Goal: Transaction & Acquisition: Purchase product/service

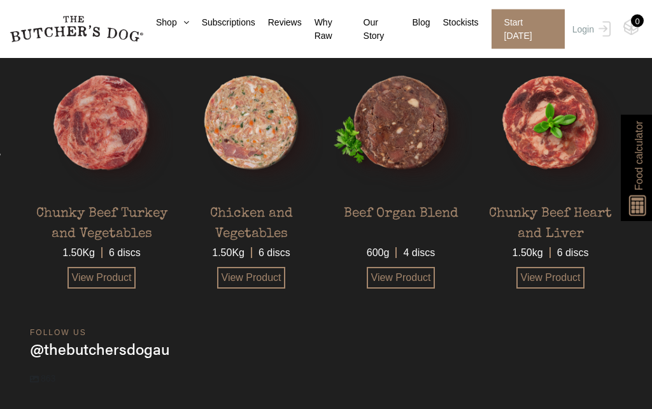
scroll to position [3187, 0]
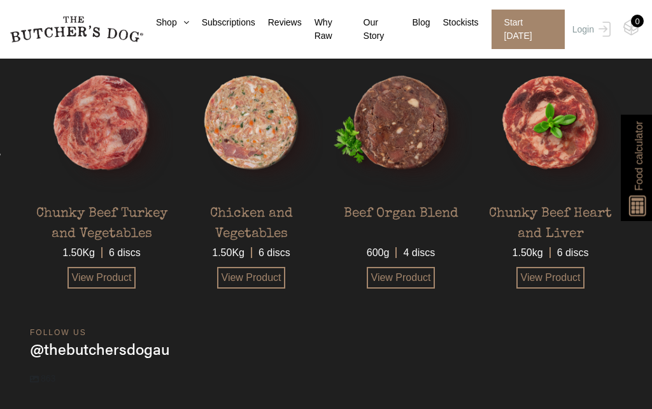
click at [0, 0] on img at bounding box center [0, 0] width 0 height 0
click at [411, 288] on link "View Product" at bounding box center [401, 278] width 69 height 22
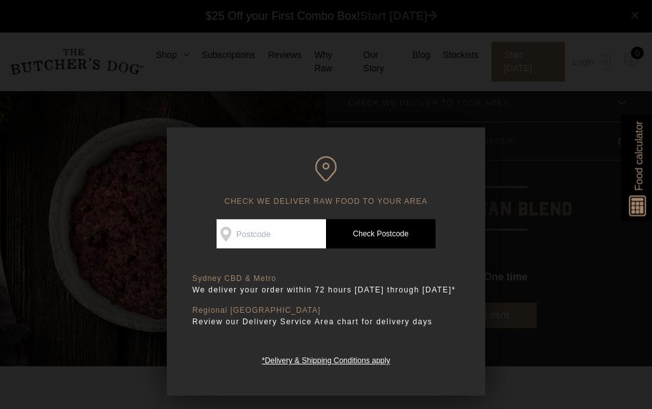
scroll to position [1, 0]
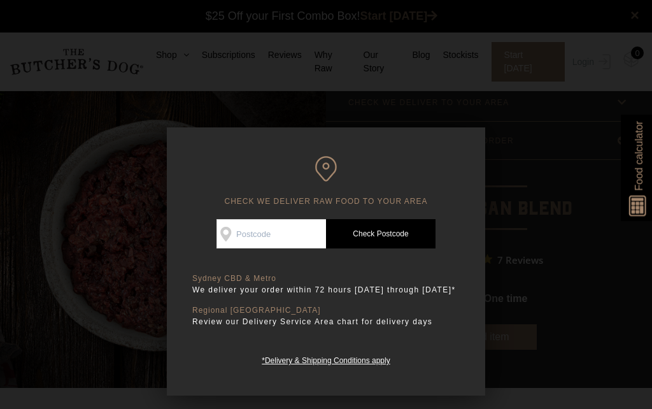
click at [545, 167] on div at bounding box center [326, 204] width 652 height 409
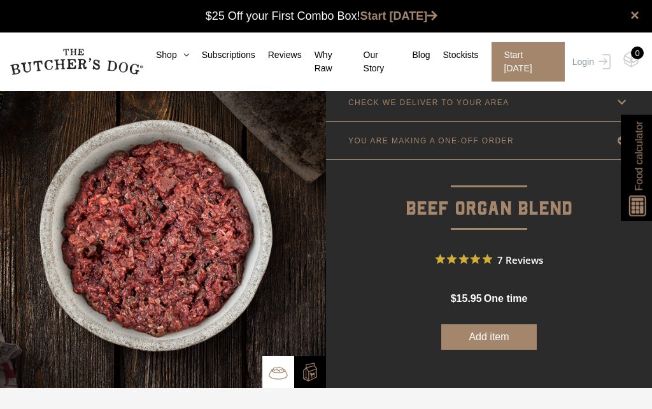
click at [465, 59] on link "Stockists" at bounding box center [454, 54] width 48 height 13
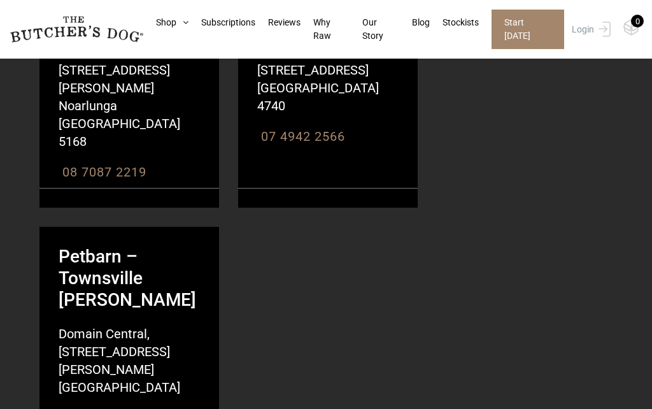
scroll to position [28419, 0]
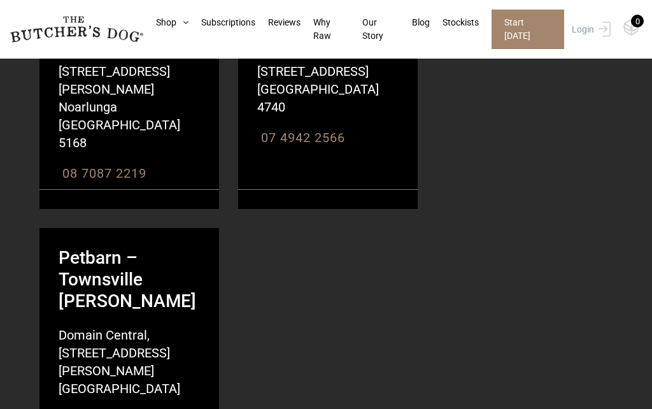
click at [473, 23] on link "Stockists" at bounding box center [454, 22] width 49 height 13
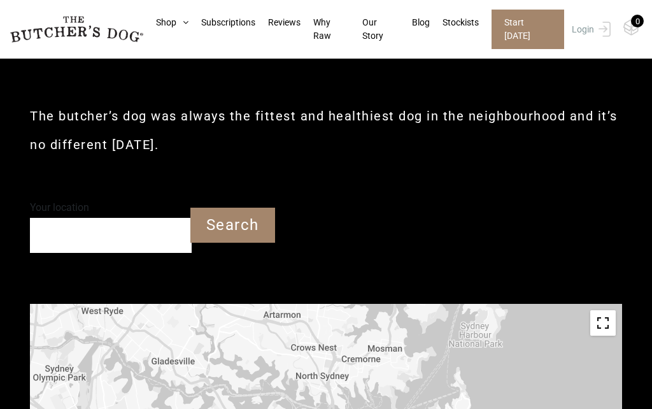
scroll to position [270, 0]
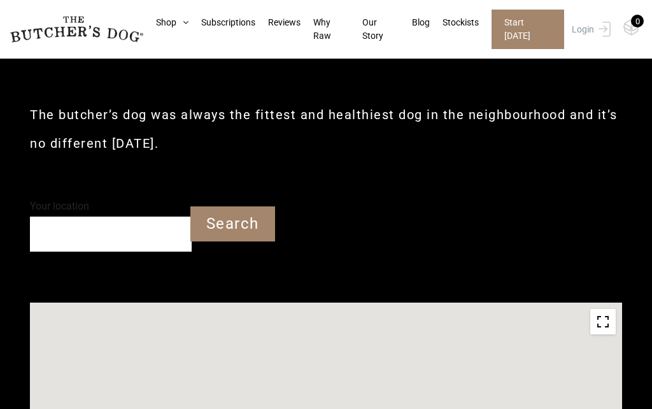
click at [86, 234] on input "Your location" at bounding box center [111, 233] width 162 height 35
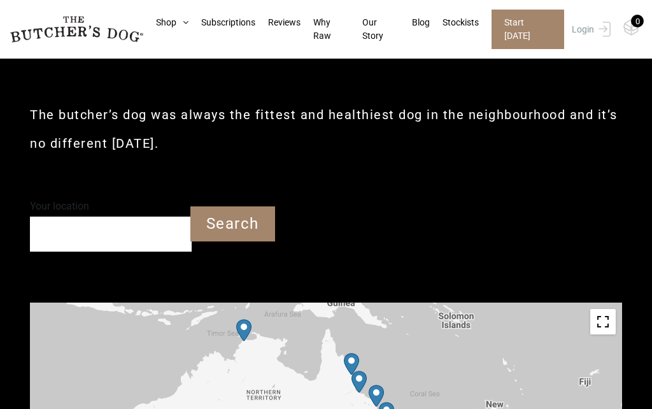
scroll to position [269, 0]
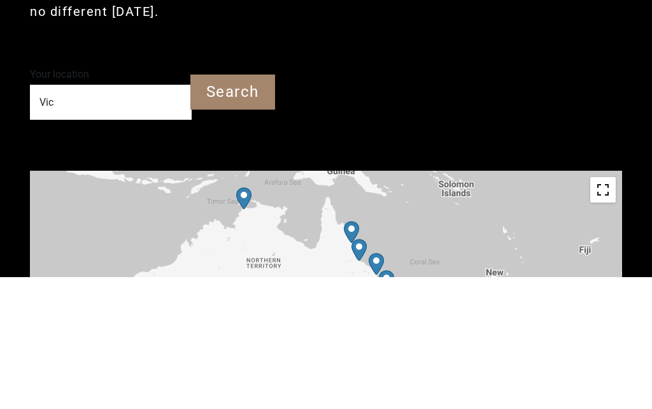
type input "Victoria"
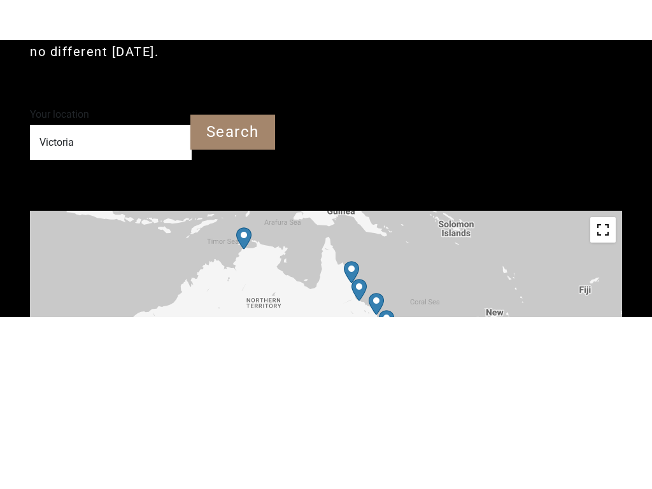
scroll to position [402, 0]
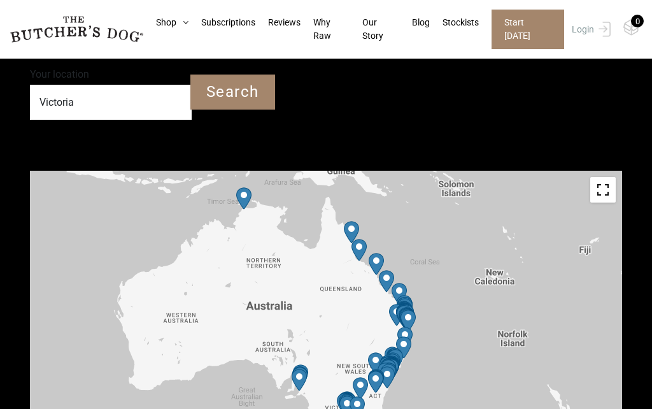
click at [104, 91] on input "Victoria" at bounding box center [111, 102] width 162 height 35
click at [242, 90] on input "Search" at bounding box center [232, 91] width 85 height 35
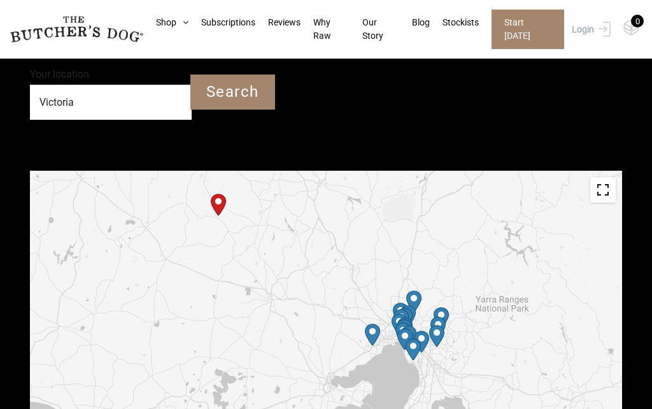
click at [602, 192] on button "Toggle fullscreen view" at bounding box center [602, 189] width 25 height 25
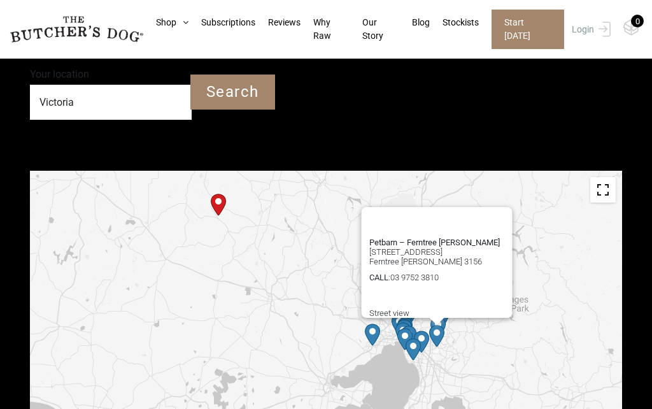
click at [168, 17] on link "Shop" at bounding box center [165, 22] width 45 height 13
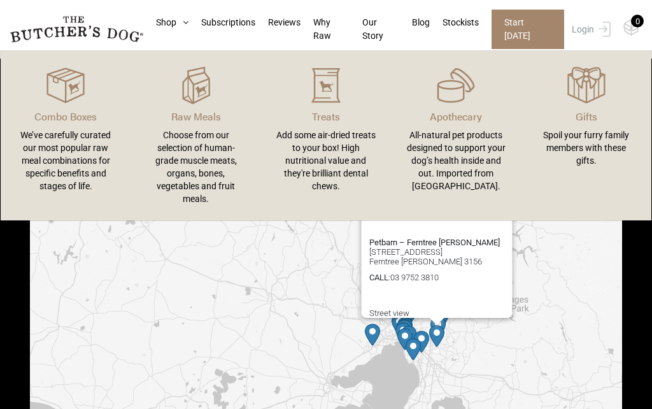
click at [0, 0] on img at bounding box center [0, 0] width 0 height 0
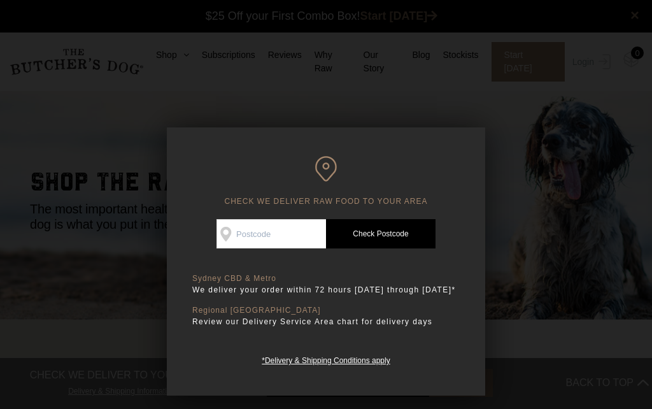
scroll to position [1, 0]
click at [568, 192] on div at bounding box center [326, 204] width 652 height 409
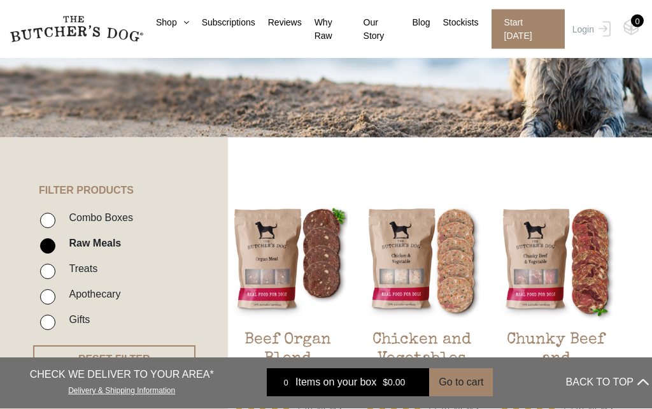
scroll to position [211, 0]
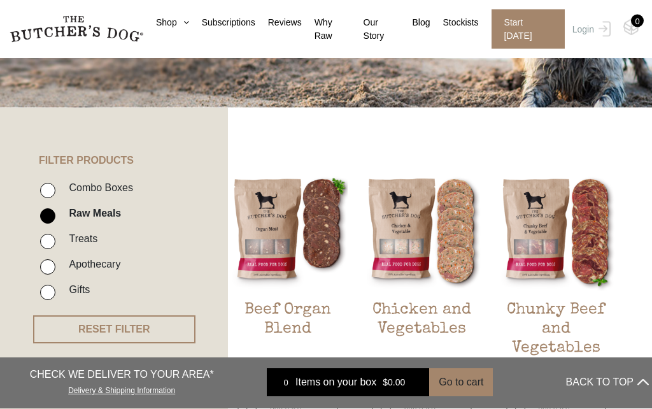
click at [43, 244] on input "Treats" at bounding box center [47, 241] width 15 height 15
checkbox input "true"
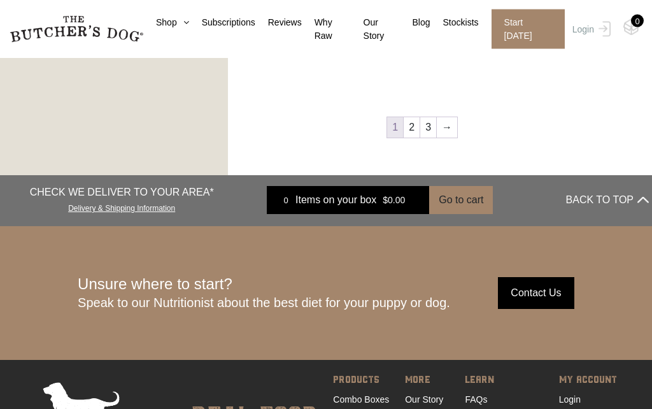
scroll to position [1659, 0]
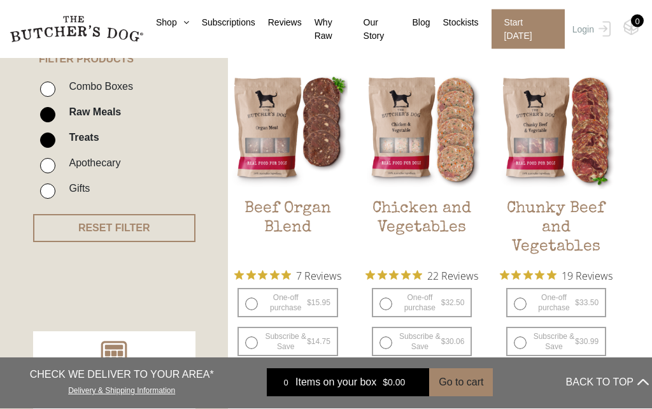
click at [43, 112] on input "Raw Meals" at bounding box center [47, 115] width 15 height 15
checkbox input "false"
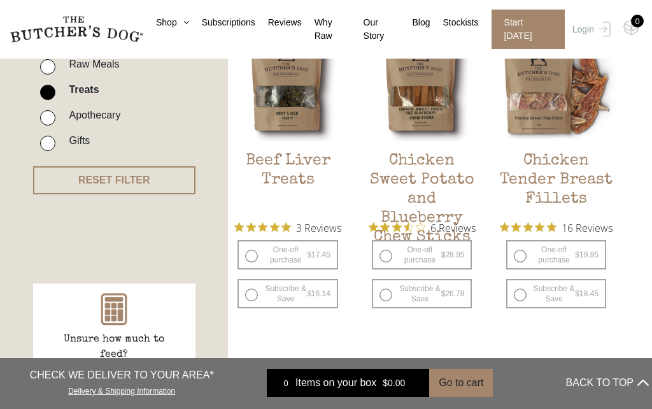
scroll to position [351, 0]
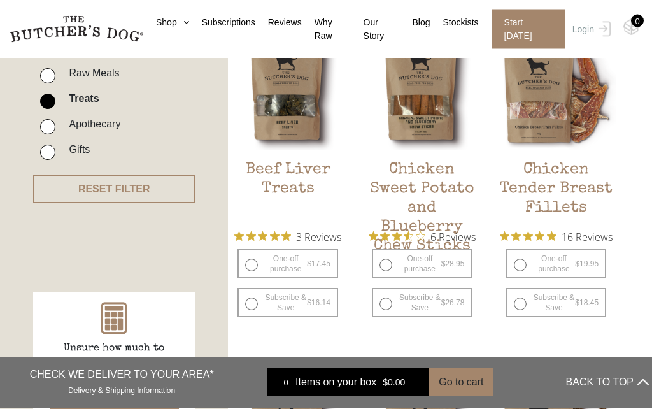
click at [45, 120] on input "Apothecary" at bounding box center [47, 127] width 15 height 15
checkbox input "true"
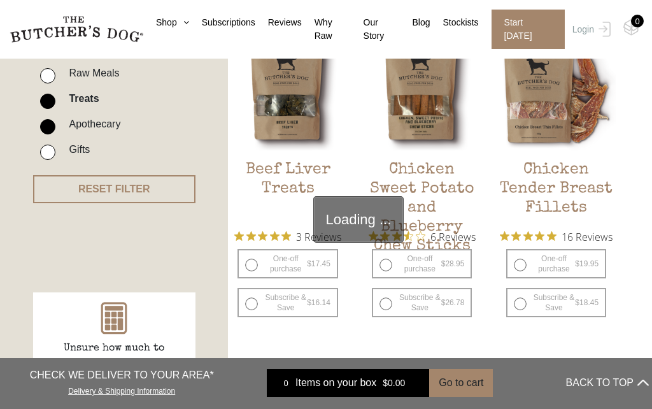
click at [36, 95] on div "Combo Boxes Raw Meals Treats Apothecary Gifts" at bounding box center [126, 96] width 202 height 140
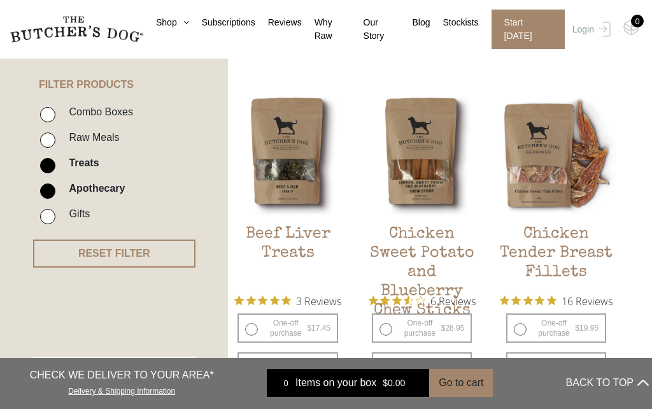
click at [50, 159] on input "Treats" at bounding box center [47, 165] width 15 height 15
checkbox input "false"
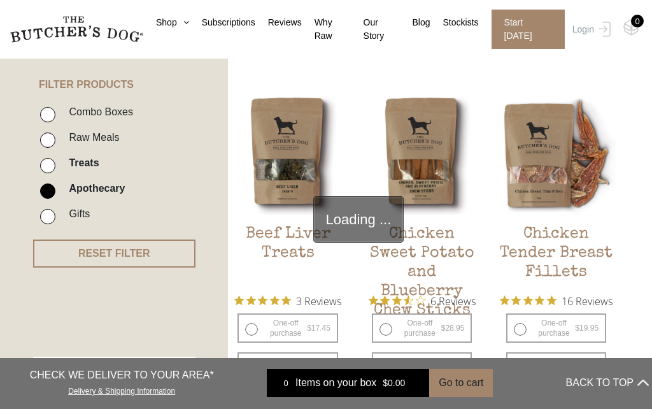
click at [41, 218] on input "Gifts" at bounding box center [47, 216] width 15 height 15
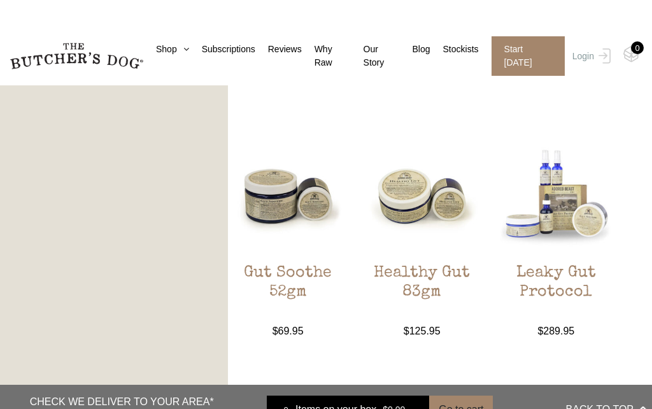
scroll to position [764, 0]
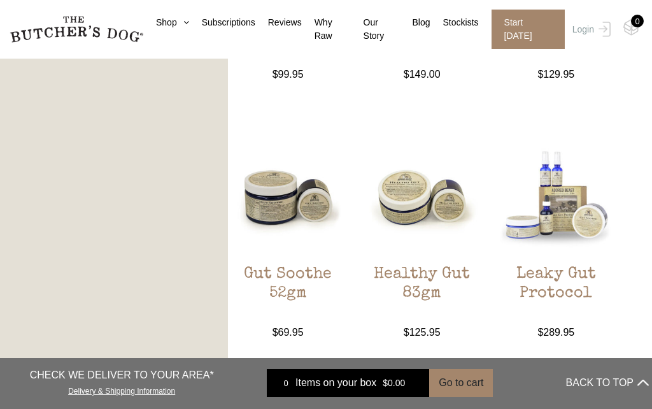
click at [267, 252] on link "Gut Soothe 52gm $ 69.95 — available on subscription" at bounding box center [287, 238] width 119 height 204
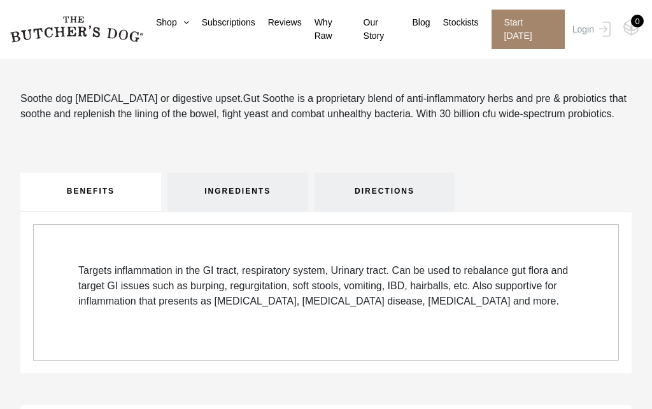
scroll to position [380, 0]
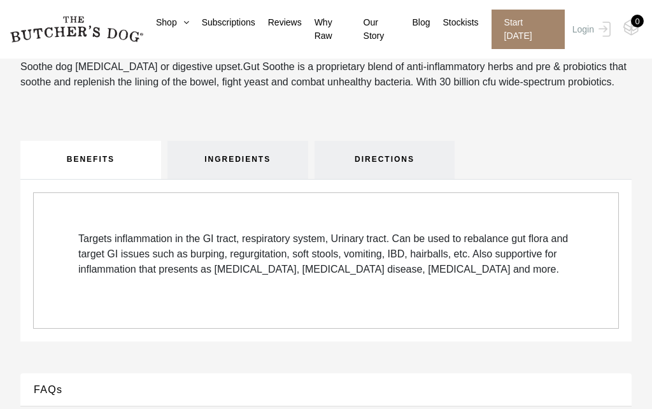
click at [227, 176] on link "INGREDIENTS" at bounding box center [237, 160] width 141 height 38
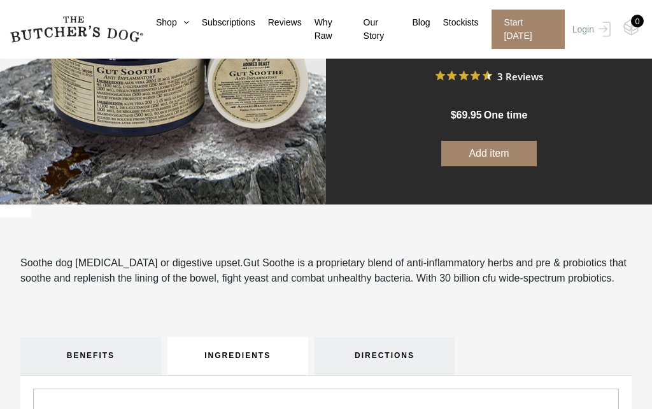
scroll to position [183, 0]
